Goal: Information Seeking & Learning: Check status

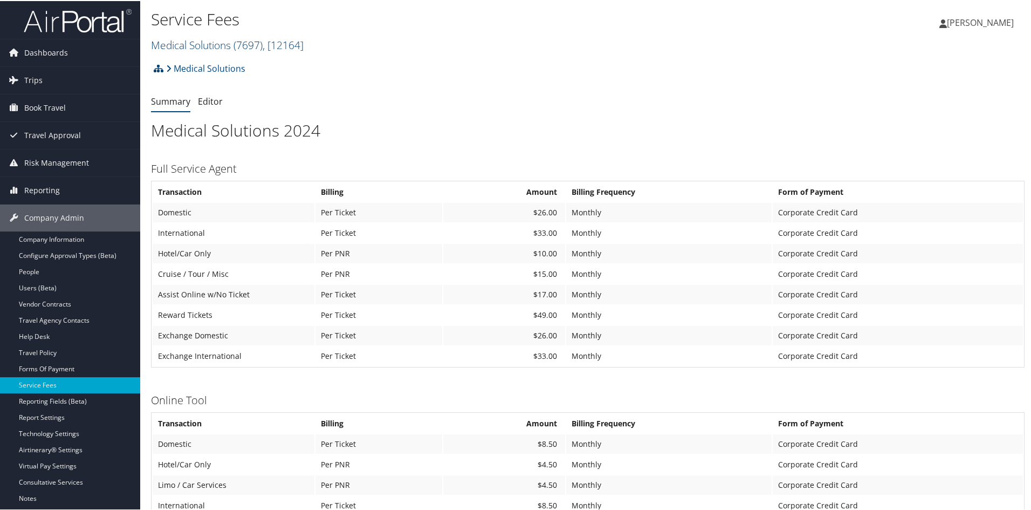
click at [213, 45] on link "Medical Solutions ( 7697 ) , [ 12164 ]" at bounding box center [227, 44] width 153 height 15
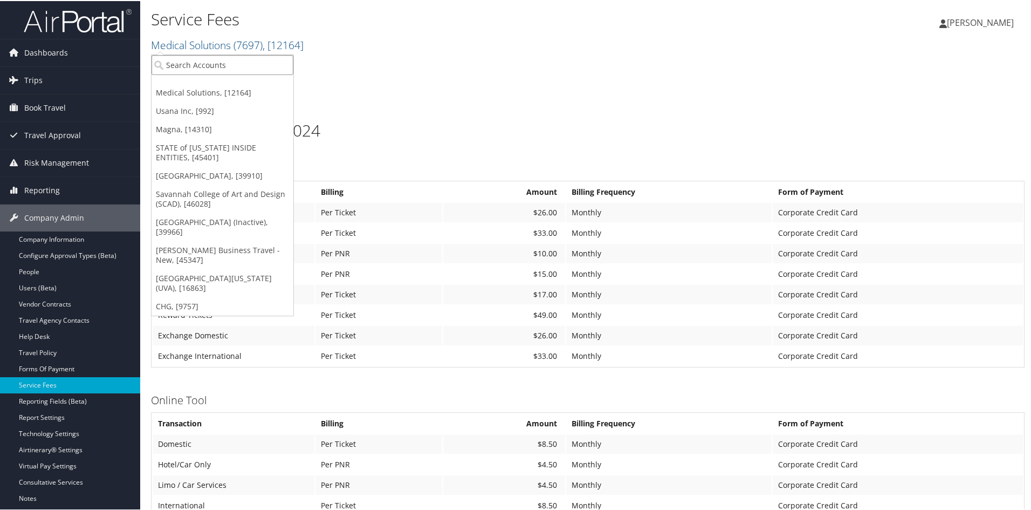
click at [202, 59] on input "search" at bounding box center [223, 64] width 142 height 20
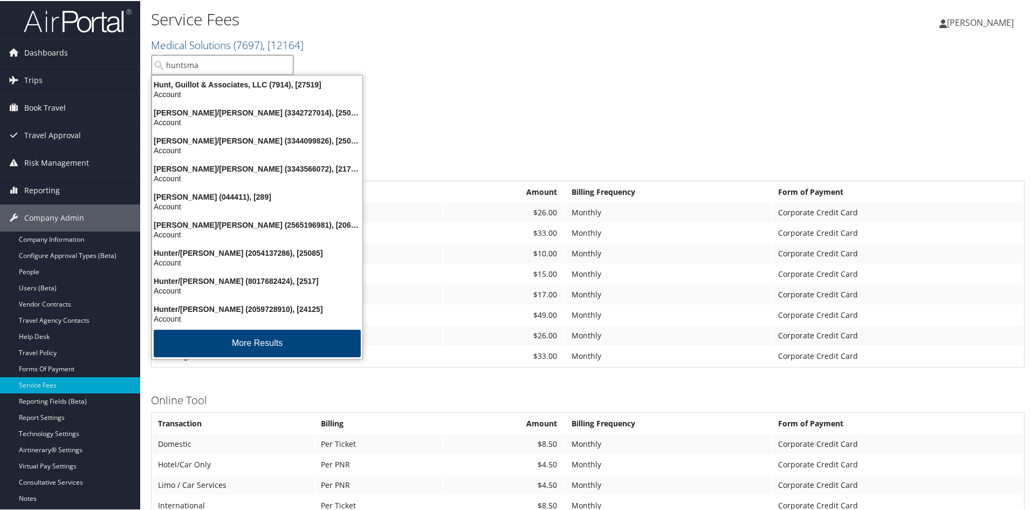
type input "huntsman"
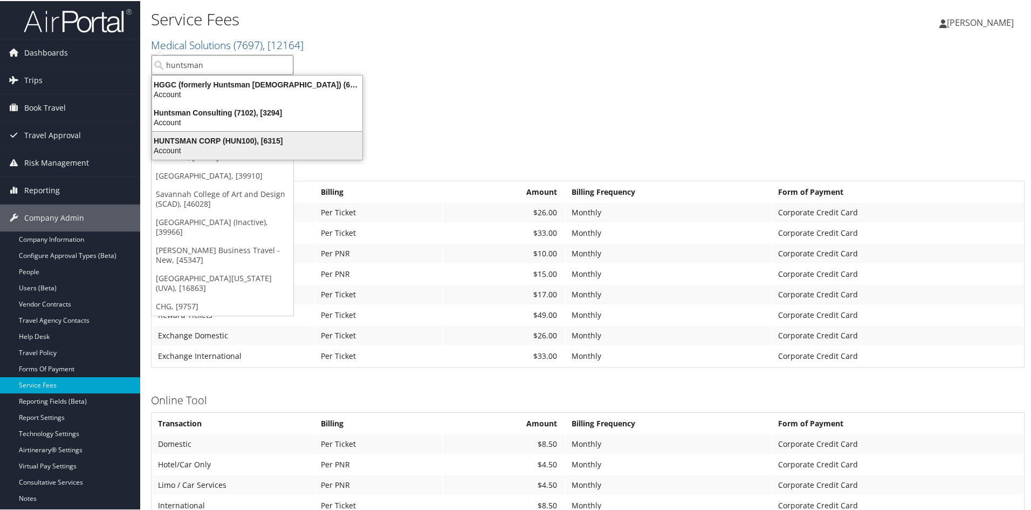
click at [187, 139] on div "HUNTSMAN CORP (HUN100), [6315]" at bounding box center [257, 140] width 223 height 10
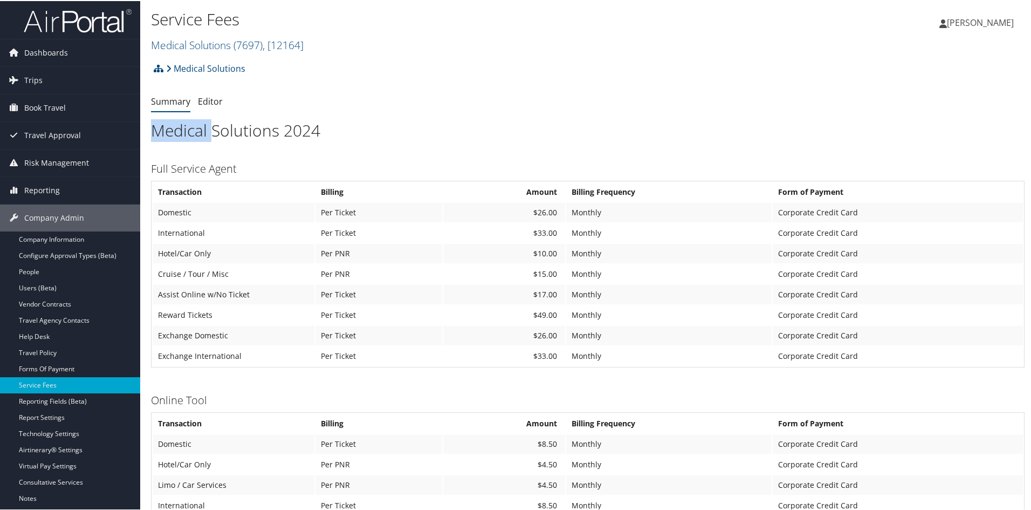
click at [187, 139] on h1 "Medical Solutions 2024" at bounding box center [588, 129] width 874 height 23
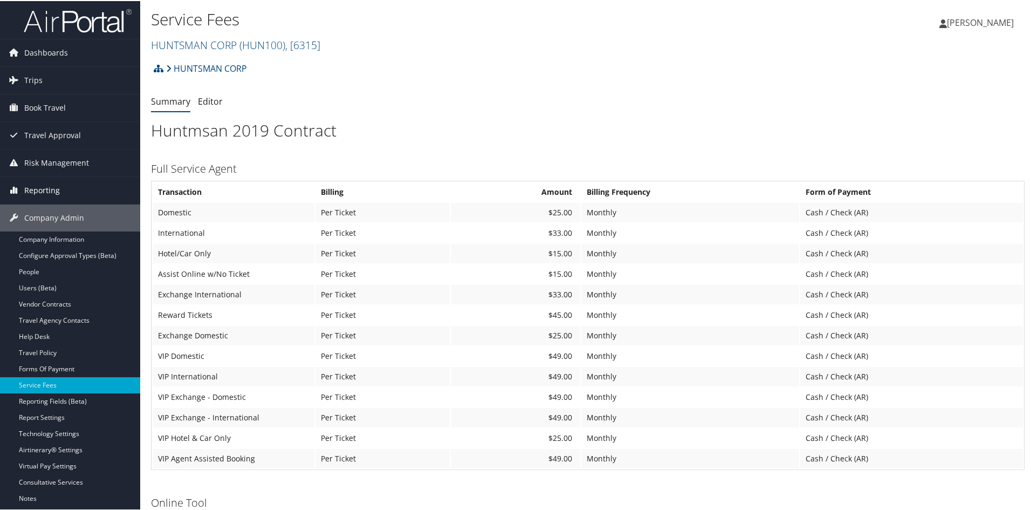
click at [54, 180] on span "Reporting" at bounding box center [42, 189] width 36 height 27
click at [59, 186] on link "Reporting" at bounding box center [70, 189] width 140 height 27
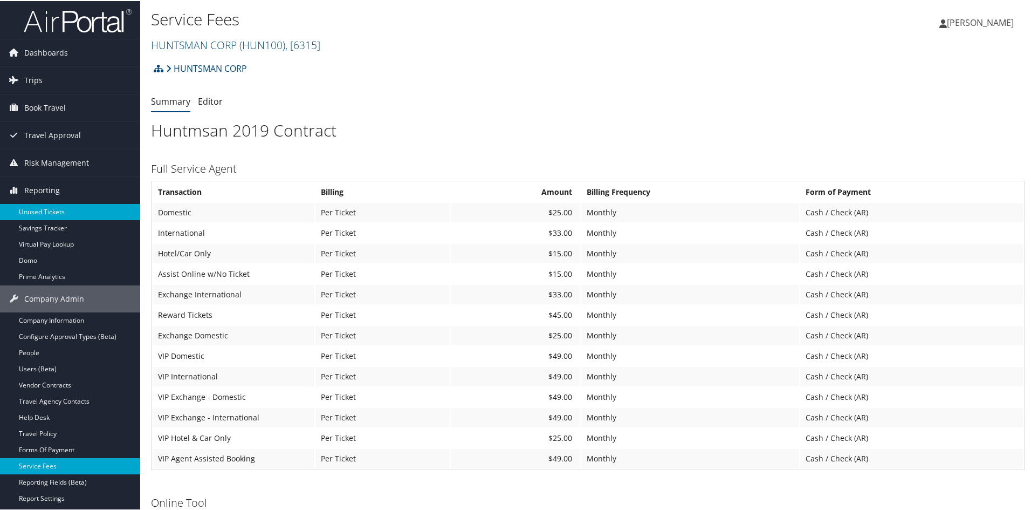
click at [54, 209] on link "Unused Tickets" at bounding box center [70, 211] width 140 height 16
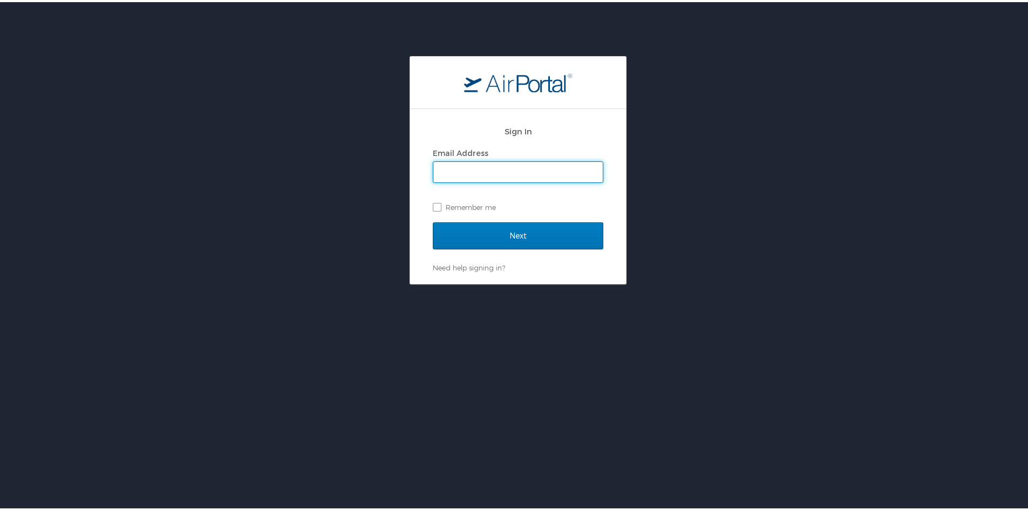
type input "[PERSON_NAME][EMAIL_ADDRESS][PERSON_NAME][DOMAIN_NAME]"
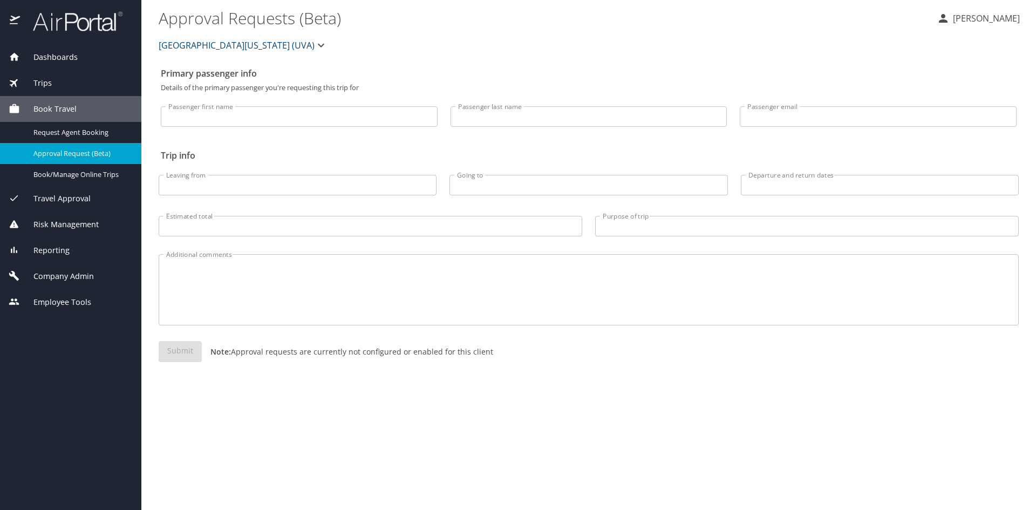
click at [314, 44] on icon "button" at bounding box center [320, 45] width 13 height 13
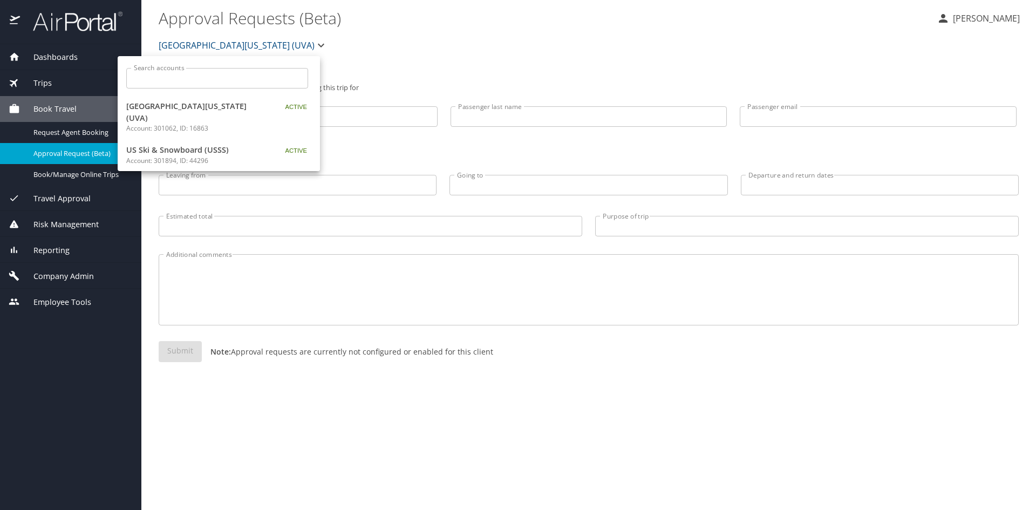
click at [265, 44] on div at bounding box center [518, 255] width 1036 height 510
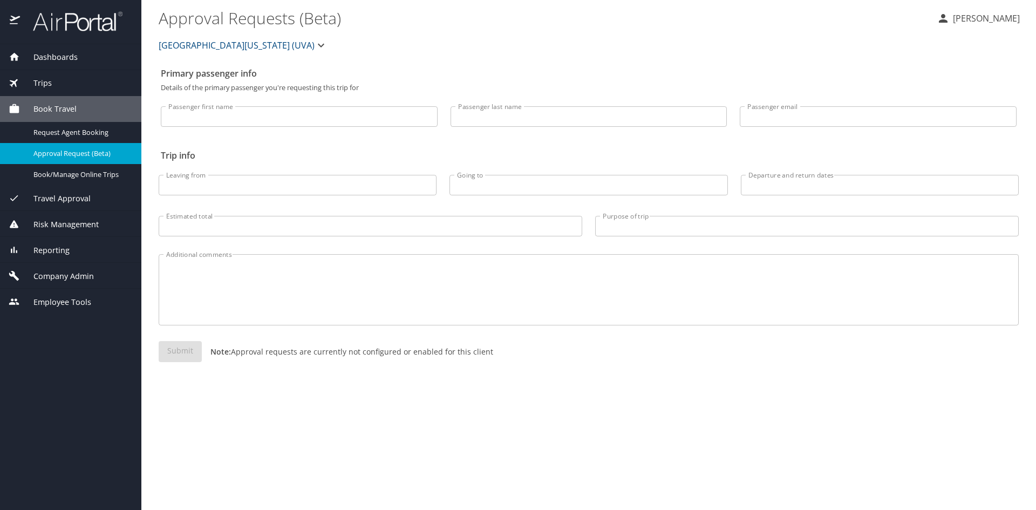
click at [314, 44] on icon "button" at bounding box center [320, 45] width 13 height 13
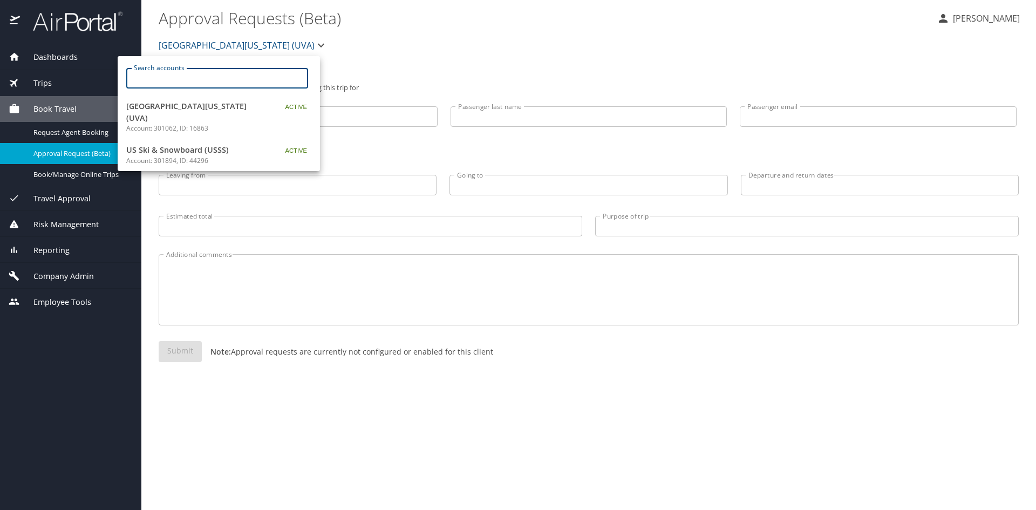
click at [215, 71] on input "Search accounts" at bounding box center [220, 78] width 175 height 20
type input "huntsman"
click at [192, 137] on span "HUNTSMAN CORP" at bounding box center [193, 139] width 135 height 12
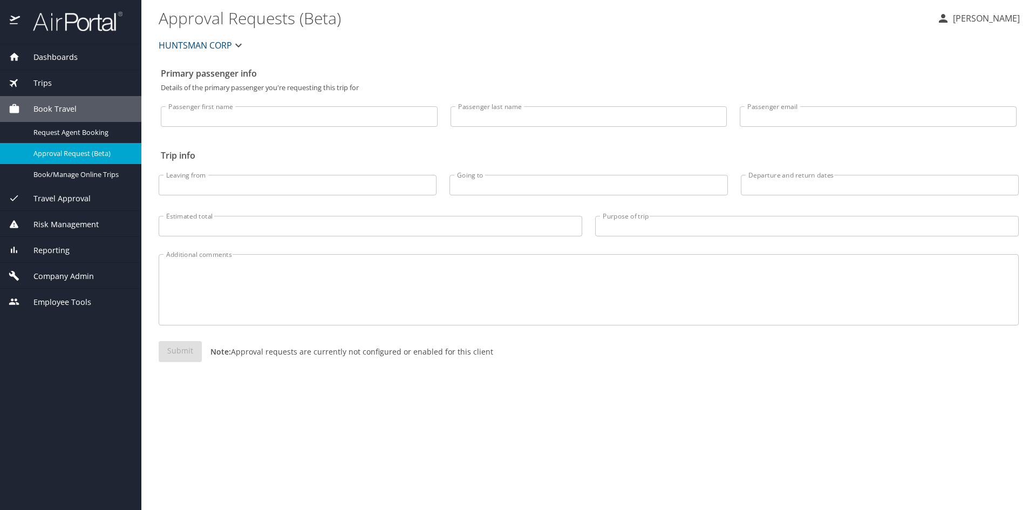
click at [47, 247] on span "Reporting" at bounding box center [45, 250] width 50 height 12
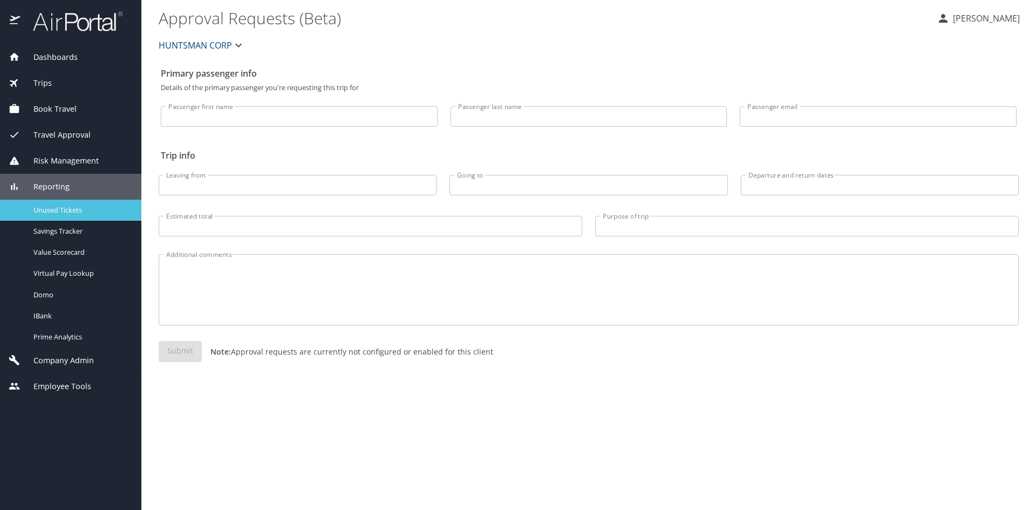
click at [60, 213] on span "Unused Tickets" at bounding box center [80, 210] width 95 height 10
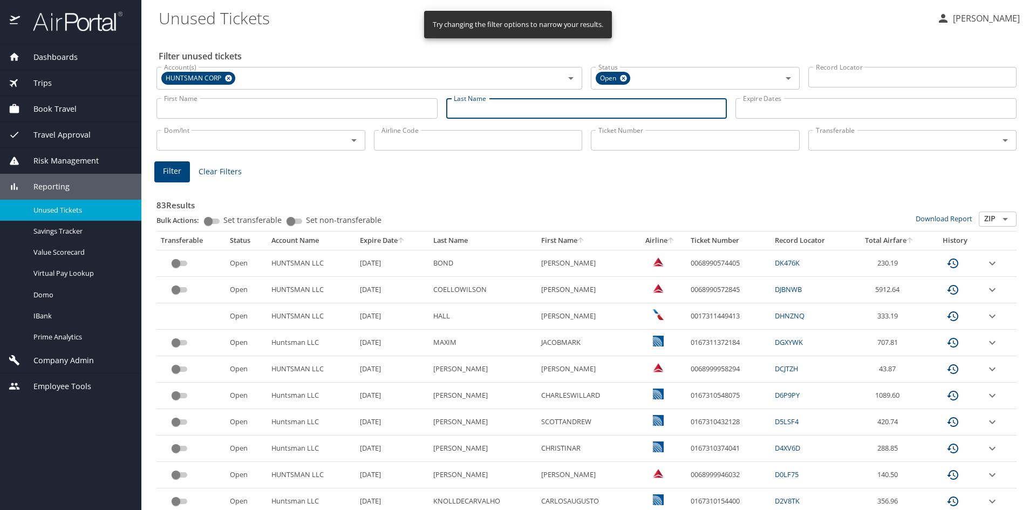
click at [594, 111] on input "Last Name" at bounding box center [586, 108] width 281 height 20
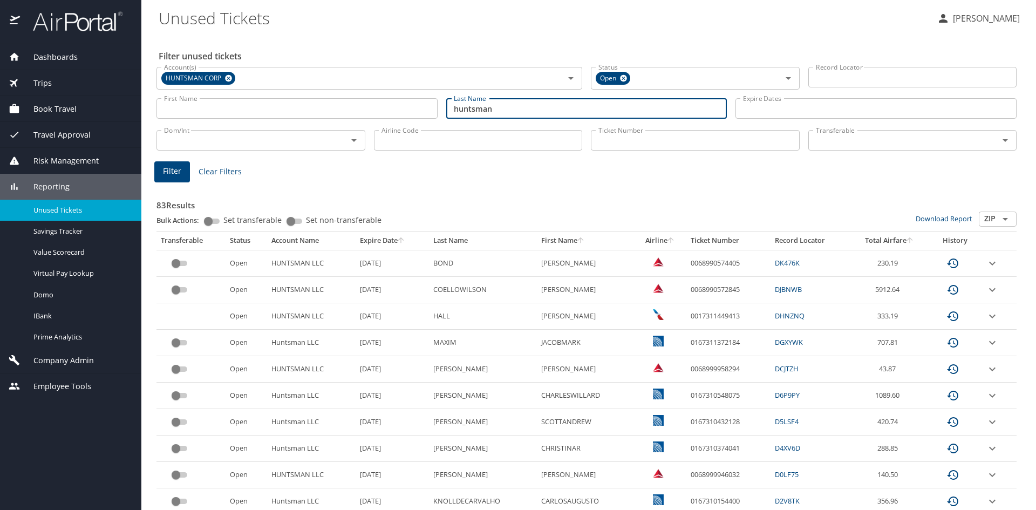
type input "huntsman"
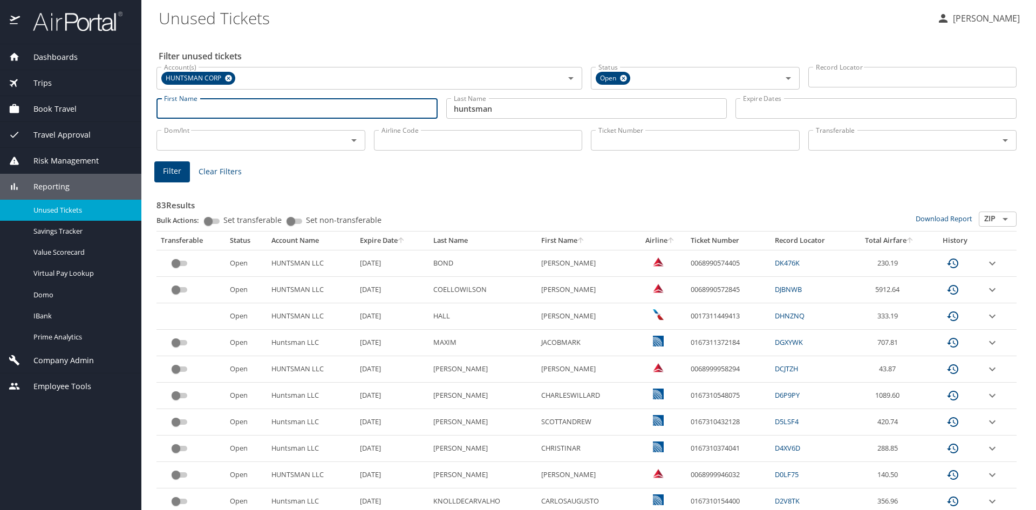
click at [175, 101] on input "First Name" at bounding box center [296, 108] width 281 height 20
type input "peter"
click at [168, 168] on span "Filter" at bounding box center [172, 171] width 18 height 13
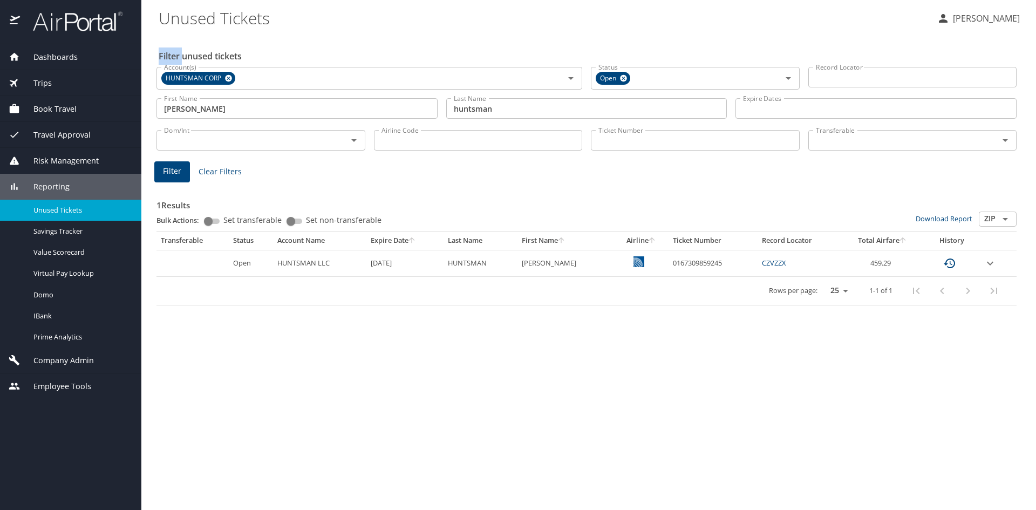
click at [993, 260] on icon "expand row" at bounding box center [989, 263] width 13 height 13
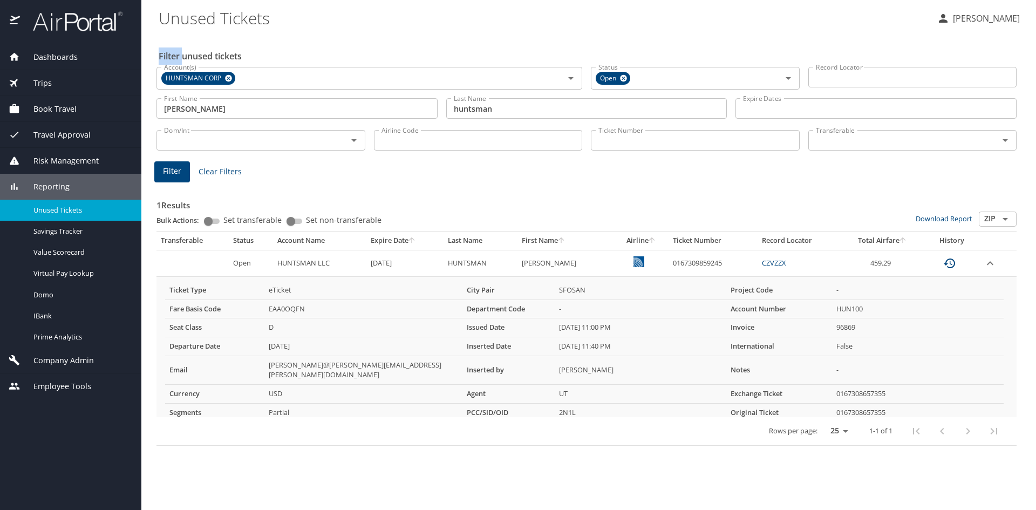
click at [993, 260] on icon "expand row" at bounding box center [989, 263] width 13 height 13
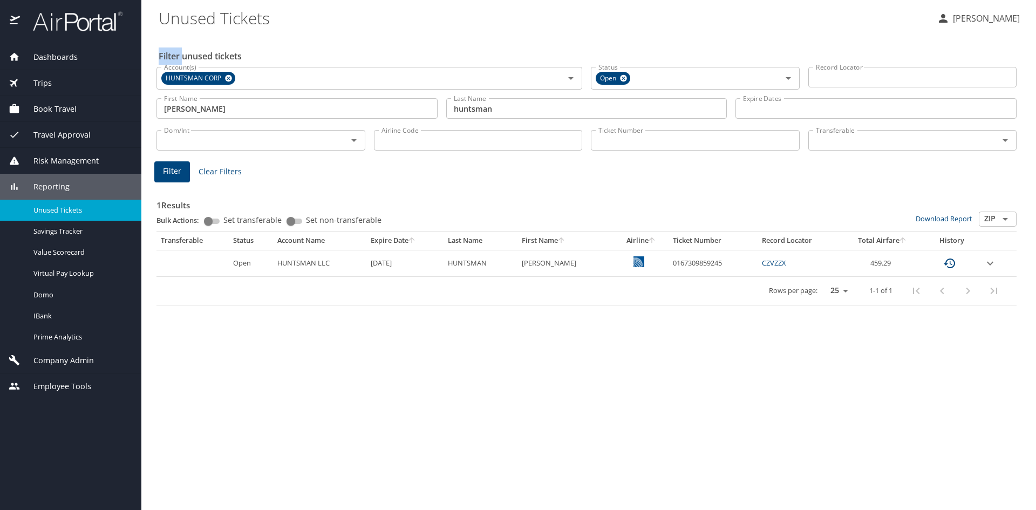
click at [993, 260] on icon "expand row" at bounding box center [989, 263] width 13 height 13
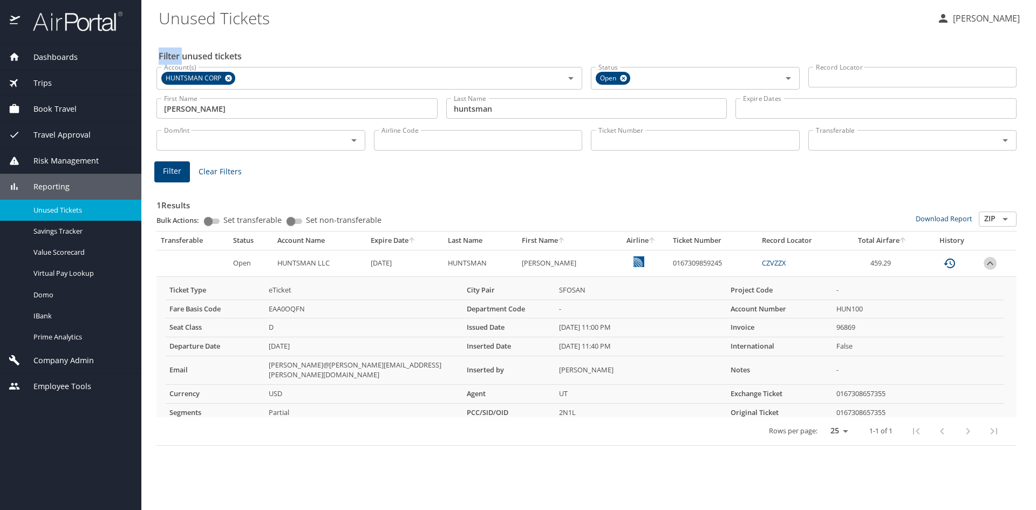
click at [993, 260] on icon "expand row" at bounding box center [989, 263] width 13 height 13
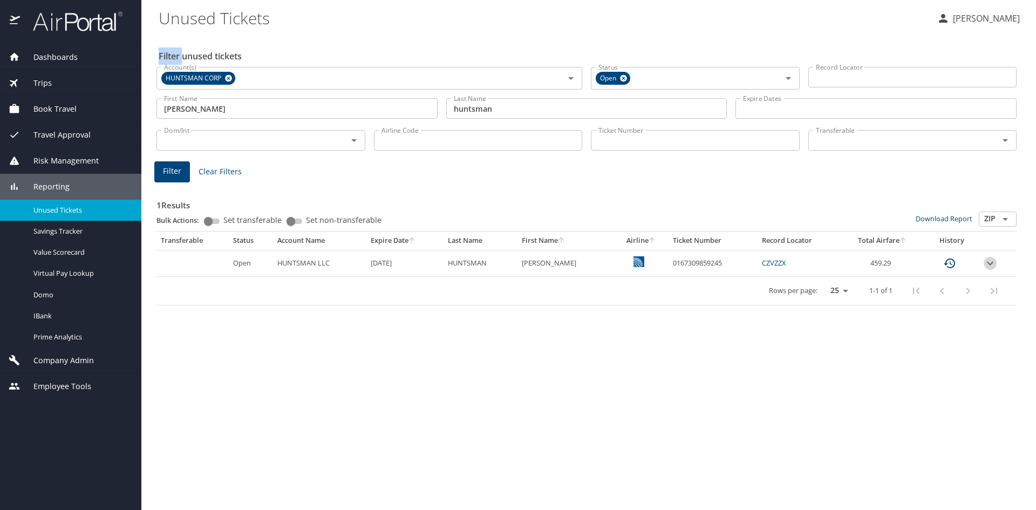
click at [987, 259] on icon "expand row" at bounding box center [989, 263] width 13 height 13
click at [987, 264] on icon "expand row" at bounding box center [989, 263] width 13 height 13
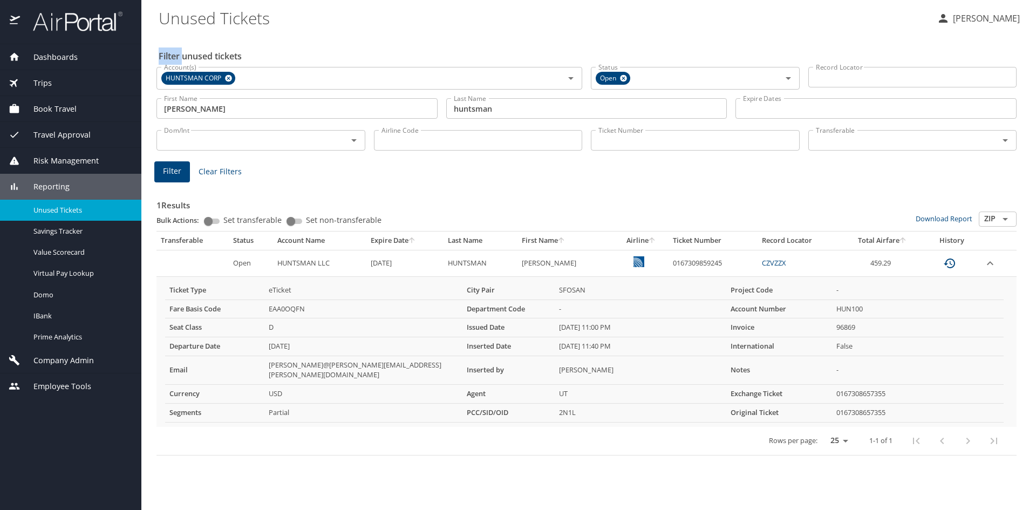
click at [60, 186] on span "Reporting" at bounding box center [45, 187] width 50 height 12
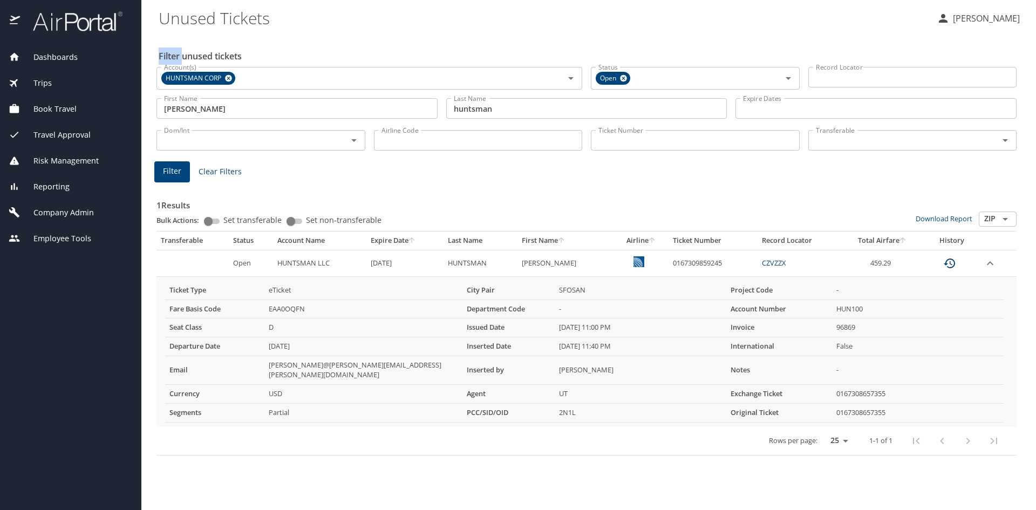
click at [60, 186] on span "Reporting" at bounding box center [45, 187] width 50 height 12
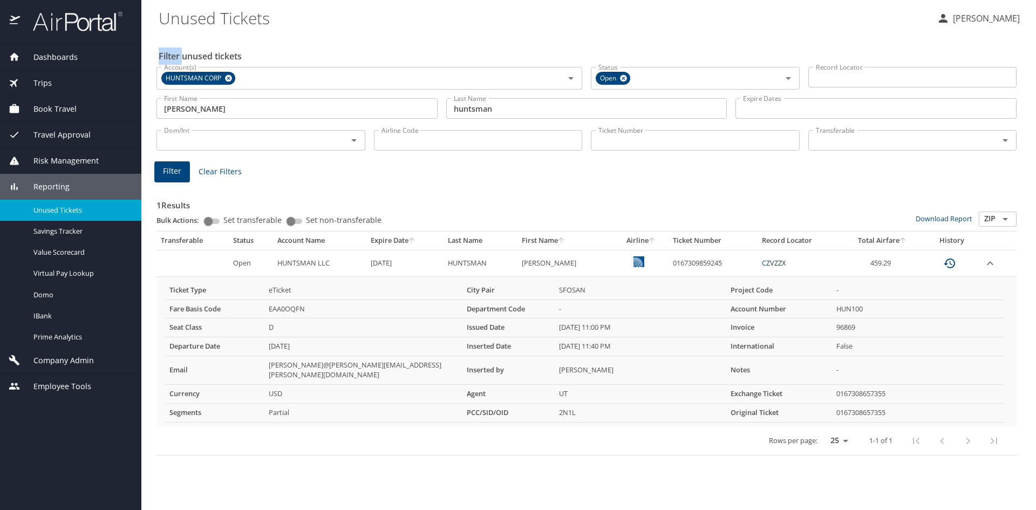
click at [55, 182] on span "Reporting" at bounding box center [45, 187] width 50 height 12
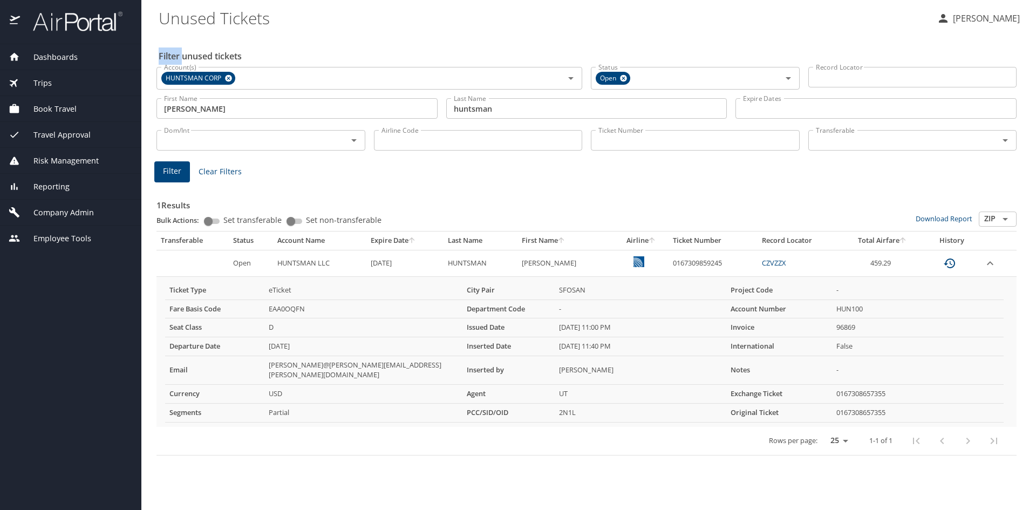
click at [60, 210] on span "Company Admin" at bounding box center [57, 213] width 74 height 12
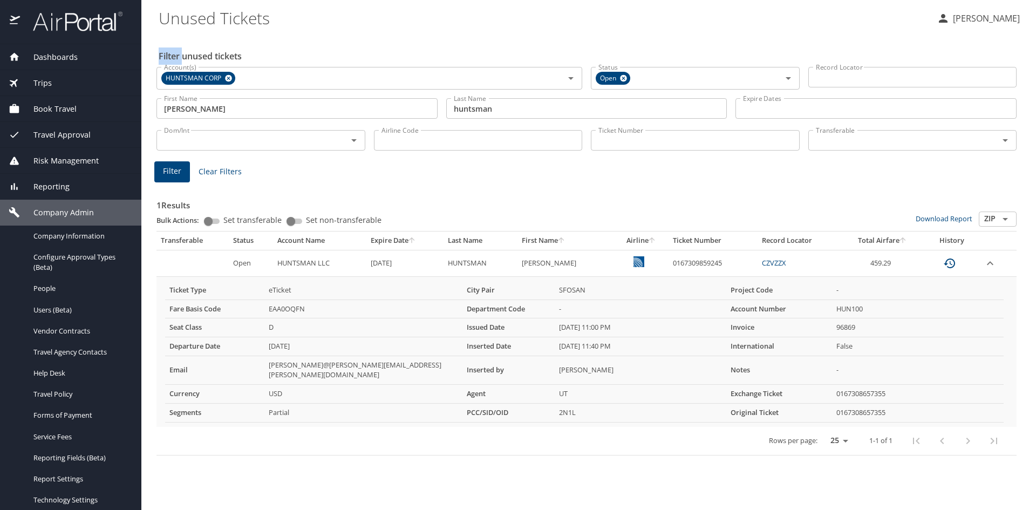
click at [60, 210] on span "Company Admin" at bounding box center [57, 213] width 74 height 12
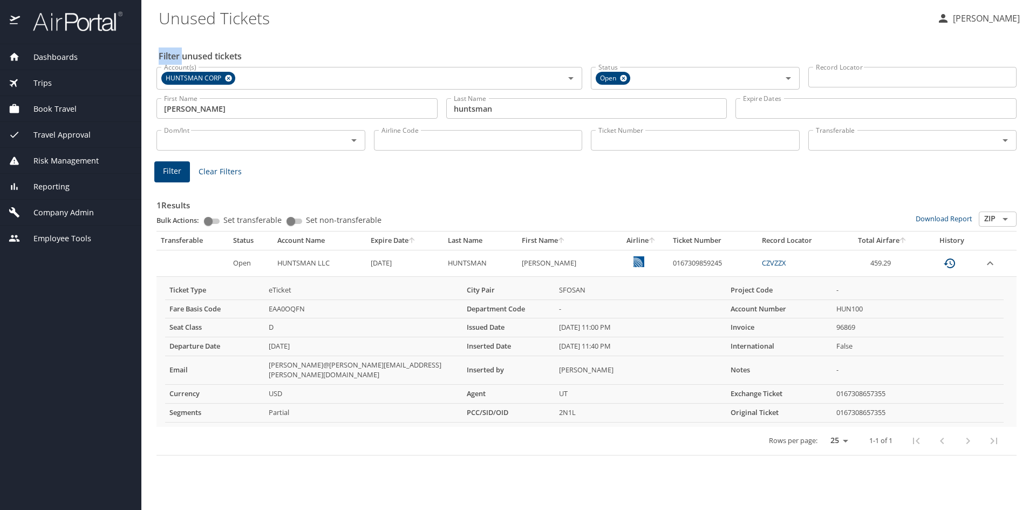
click at [60, 210] on span "Company Admin" at bounding box center [57, 213] width 74 height 12
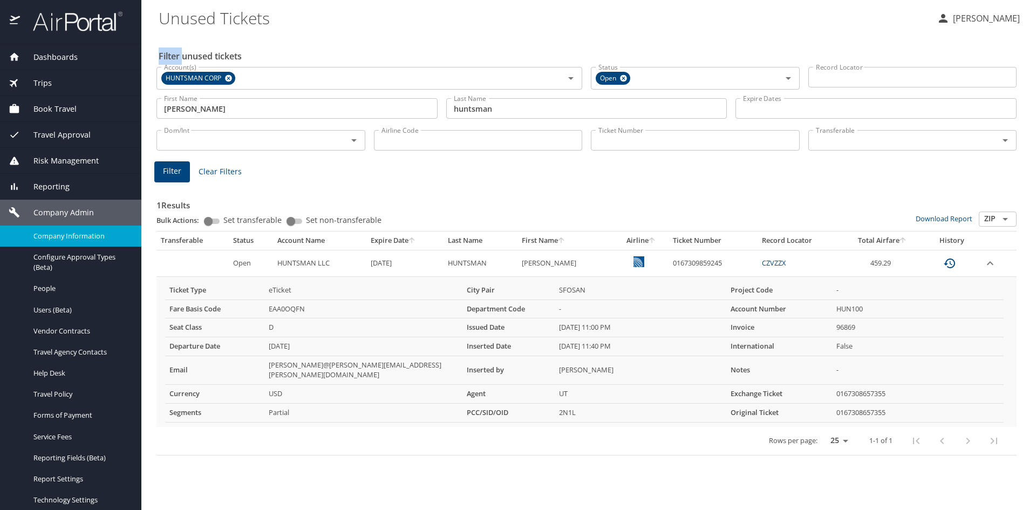
click at [58, 231] on span "Company Information" at bounding box center [80, 236] width 95 height 10
